Goal: Answer question/provide support: Share knowledge or assist other users

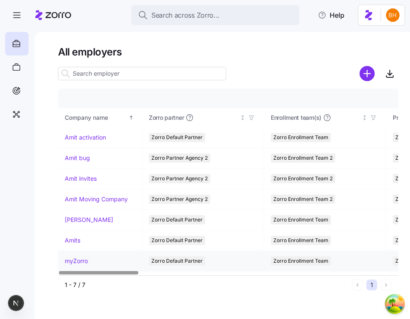
click at [80, 266] on td "myZorro" at bounding box center [100, 261] width 84 height 21
click at [83, 263] on link "myZorro" at bounding box center [76, 261] width 23 height 8
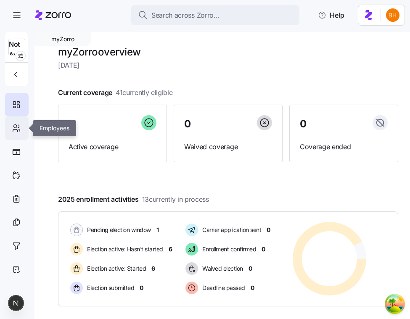
click at [21, 128] on div at bounding box center [17, 129] width 24 height 24
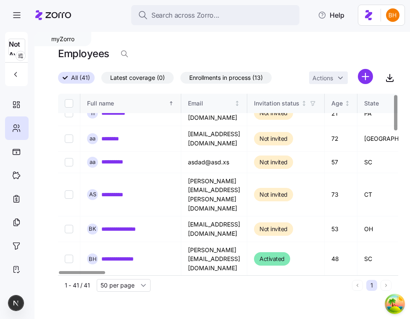
scroll to position [16, 0]
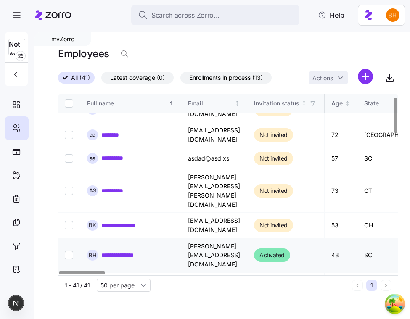
click at [127, 251] on link "**********" at bounding box center [126, 255] width 50 height 8
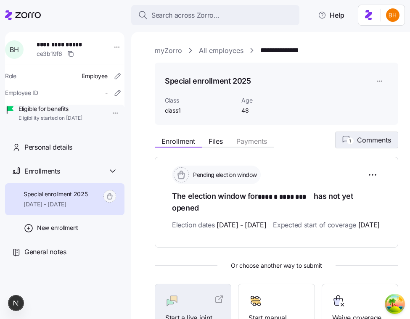
click at [356, 141] on span "1 Comments" at bounding box center [367, 140] width 49 height 10
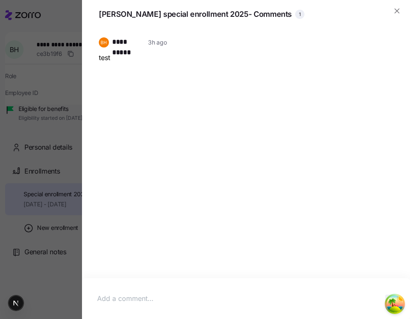
click at [202, 290] on div at bounding box center [245, 299] width 311 height 24
click at [394, 305] on circle "Open Tanstack query devtools" at bounding box center [395, 304] width 17 height 17
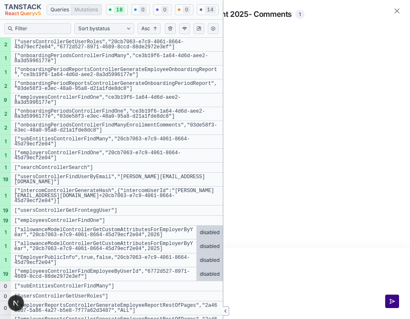
click at [394, 305] on icon "button" at bounding box center [392, 301] width 7 height 7
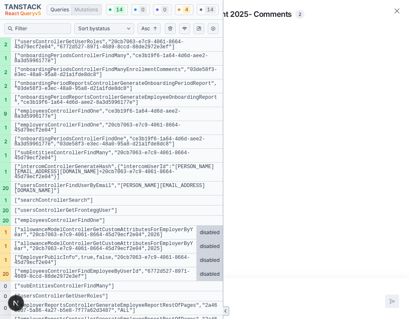
click at [223, 309] on button "Close tanstack query devtools" at bounding box center [226, 311] width 6 height 9
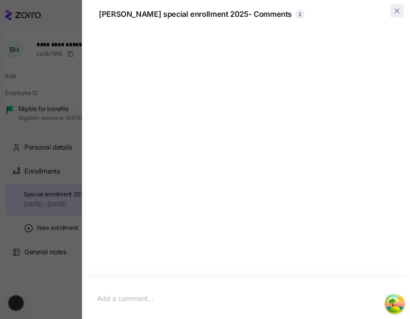
click at [394, 8] on icon "button" at bounding box center [397, 11] width 8 height 8
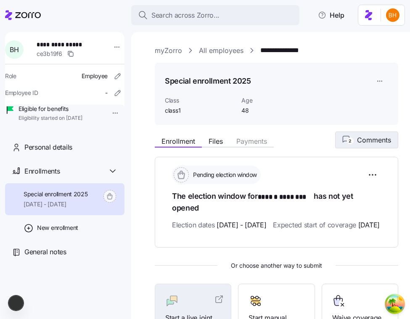
click at [353, 143] on icon "2" at bounding box center [348, 140] width 11 height 9
click at [392, 141] on button "2 Comments" at bounding box center [366, 140] width 63 height 17
click at [383, 136] on span "Comments" at bounding box center [374, 140] width 34 height 10
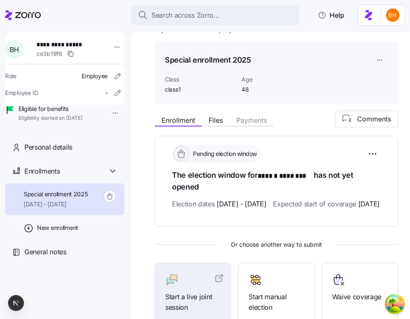
scroll to position [19, 0]
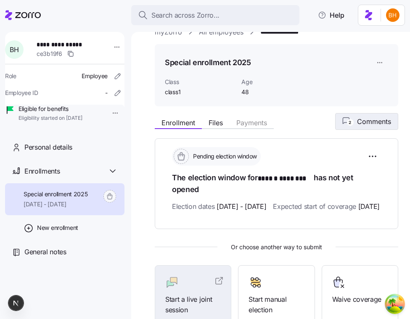
click at [367, 114] on button "2 Comments" at bounding box center [366, 121] width 63 height 17
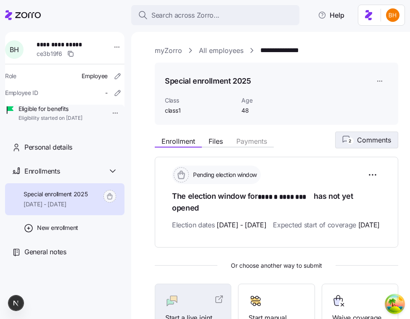
click at [363, 140] on span "Comments" at bounding box center [374, 140] width 34 height 10
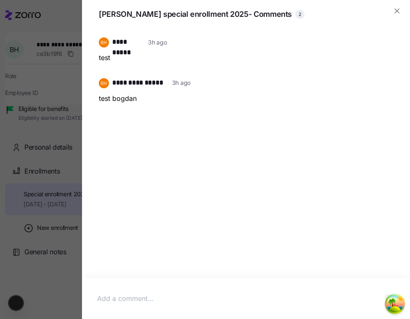
click at [320, 208] on div "**********" at bounding box center [246, 155] width 308 height 253
click at [163, 152] on div "**********" at bounding box center [246, 155] width 308 height 253
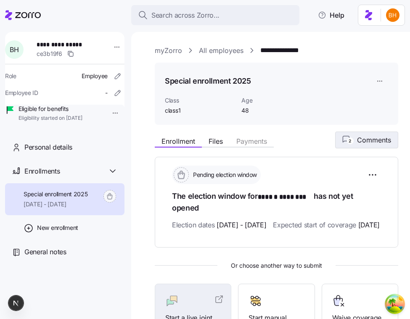
click at [348, 134] on button "2 Comments" at bounding box center [366, 140] width 63 height 17
